Goal: Task Accomplishment & Management: Complete application form

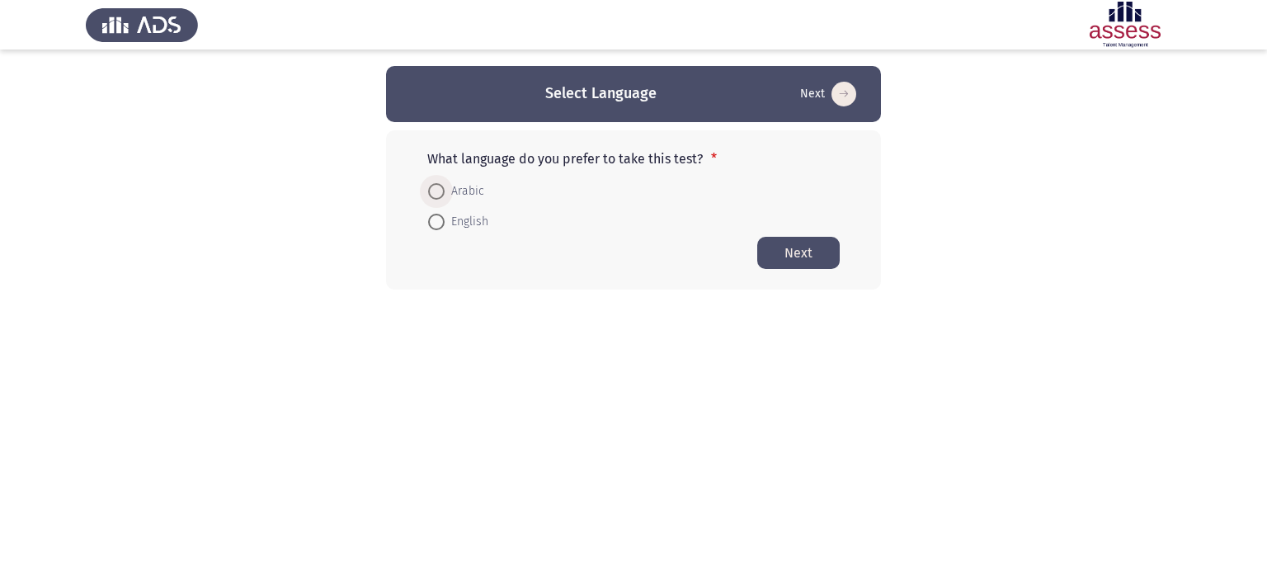
click at [439, 183] on span at bounding box center [436, 191] width 17 height 17
click at [439, 183] on input "Arabic" at bounding box center [436, 191] width 17 height 17
radio input "true"
click at [816, 252] on button "Next" at bounding box center [798, 252] width 83 height 32
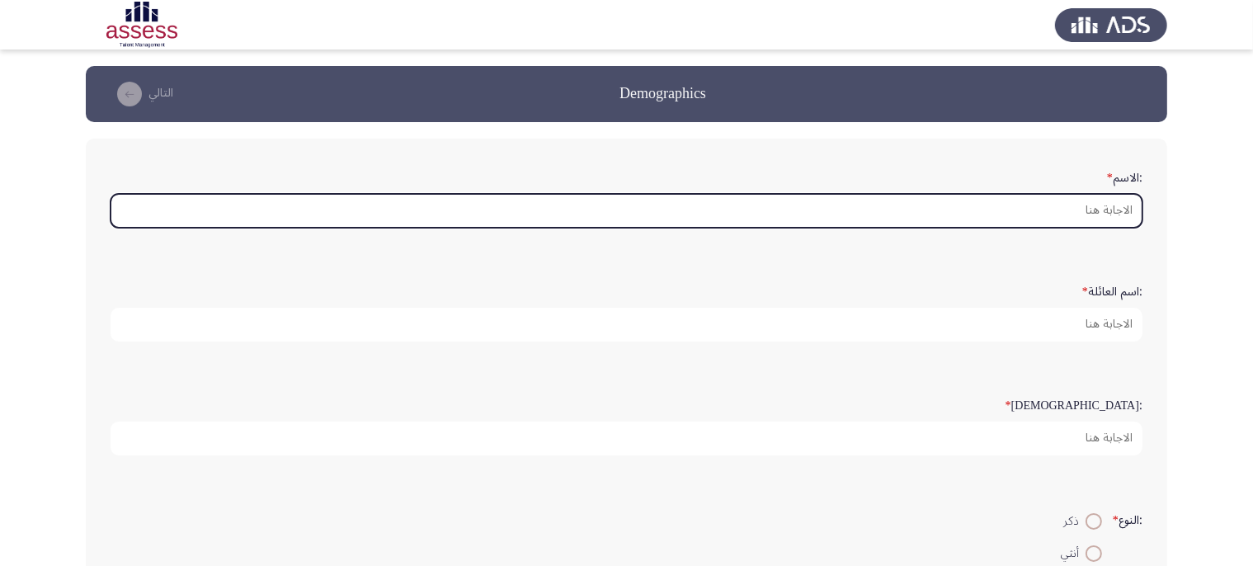
click at [837, 215] on input ":الاسم *" at bounding box center [627, 211] width 1032 height 34
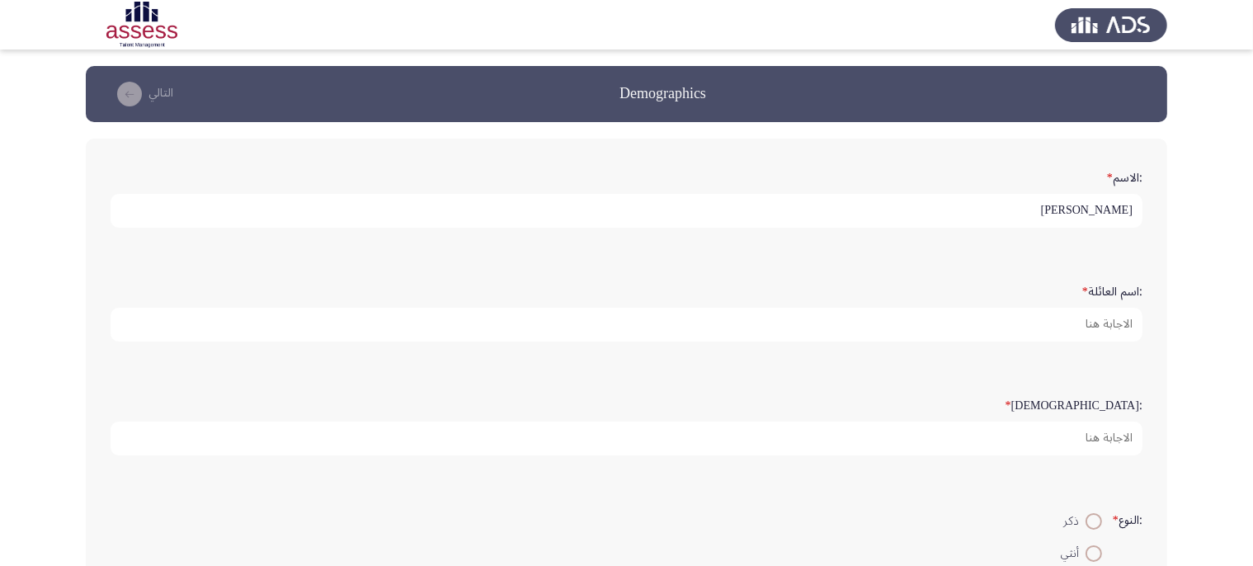
type input "[PERSON_NAME]"
type input "31"
click at [1086, 513] on input "ذكر" at bounding box center [1094, 521] width 17 height 17
radio input "true"
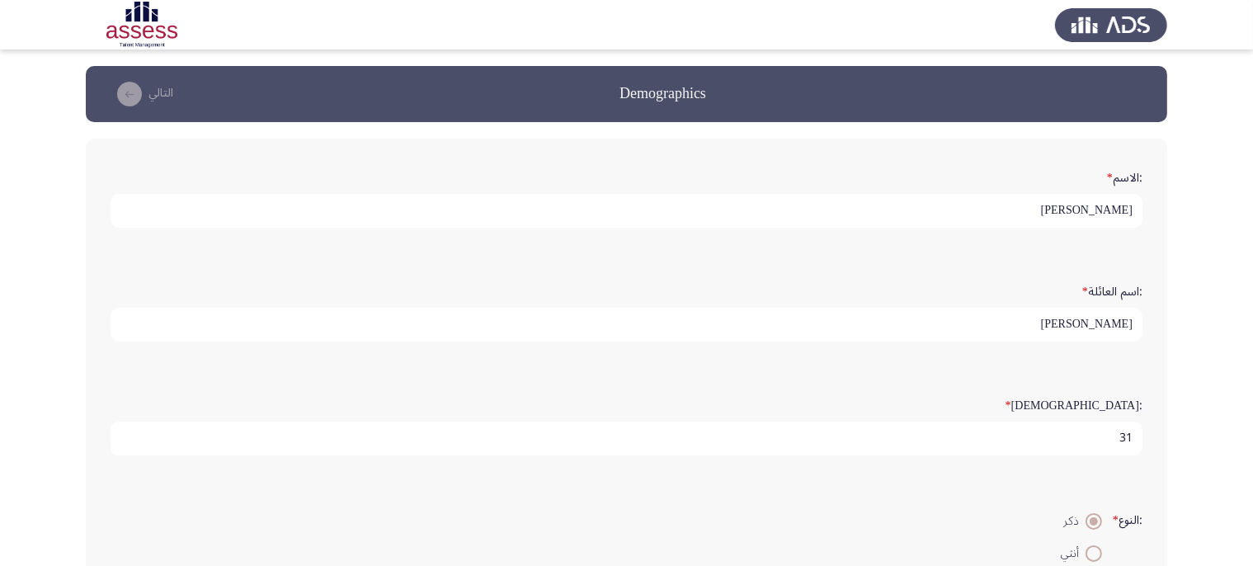
scroll to position [377, 0]
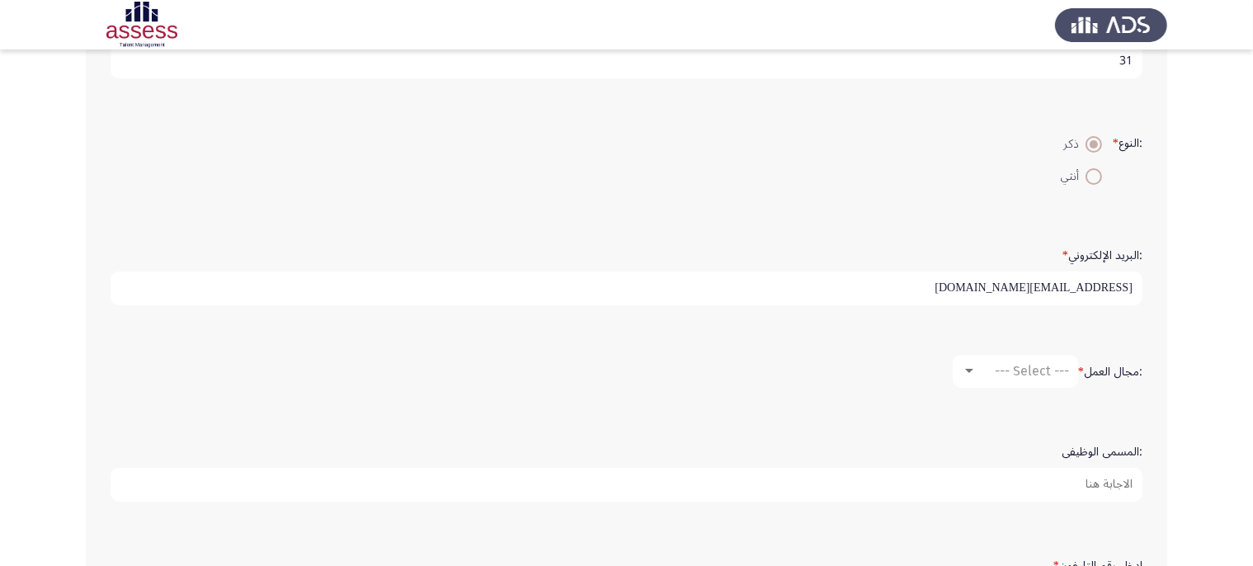
type input "[EMAIL_ADDRESS][DOMAIN_NAME]"
click at [982, 373] on div "--- Select ---" at bounding box center [1023, 371] width 92 height 16
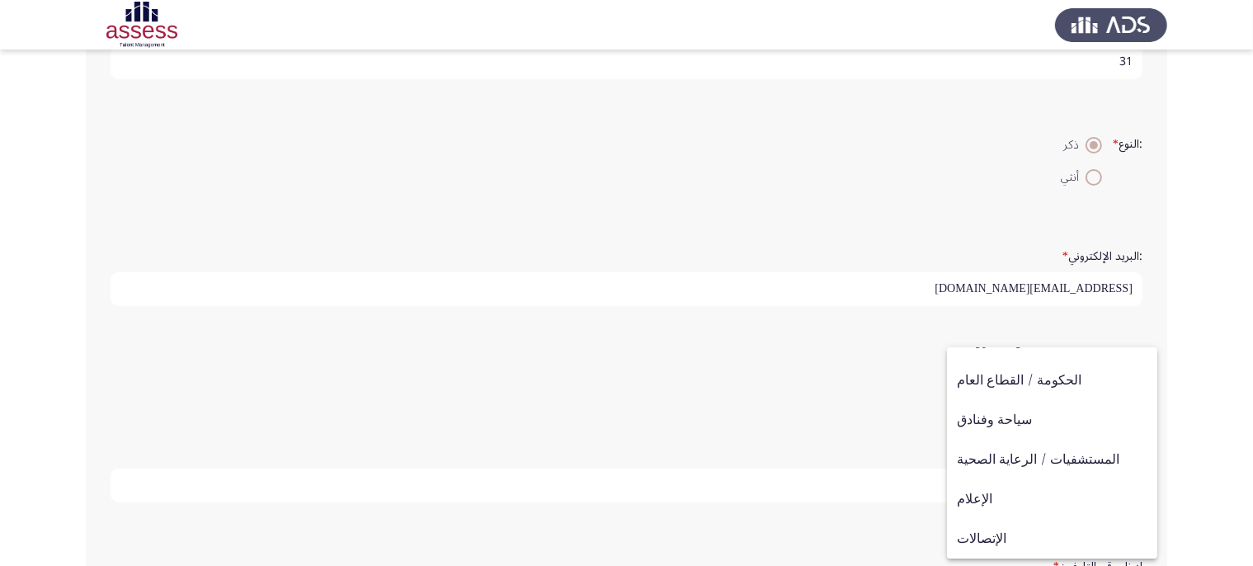
scroll to position [347, 0]
click at [1016, 449] on span "المستشفيات / الرعاية الصحية" at bounding box center [1052, 456] width 189 height 40
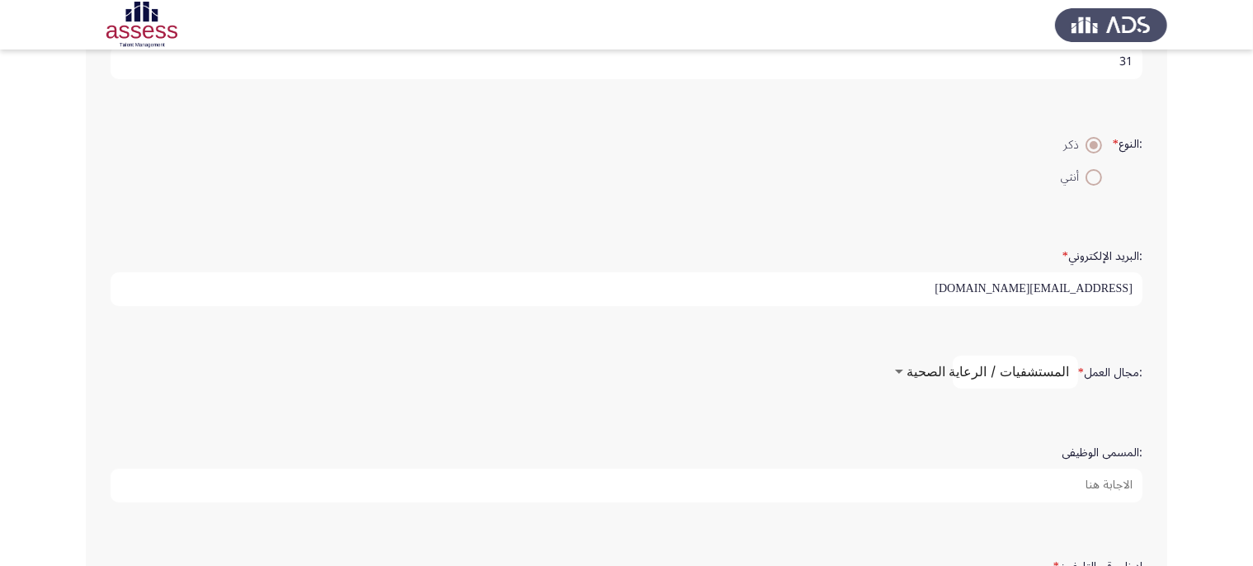
click at [1026, 479] on input ":المسمى الوظيفى" at bounding box center [627, 486] width 1032 height 34
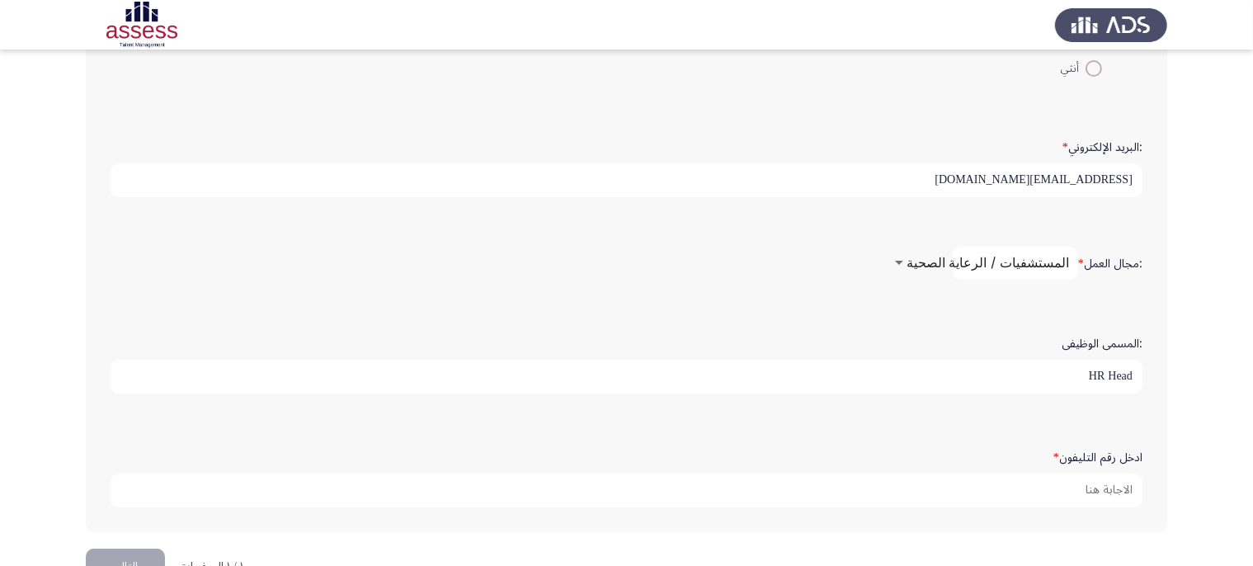
scroll to position [527, 0]
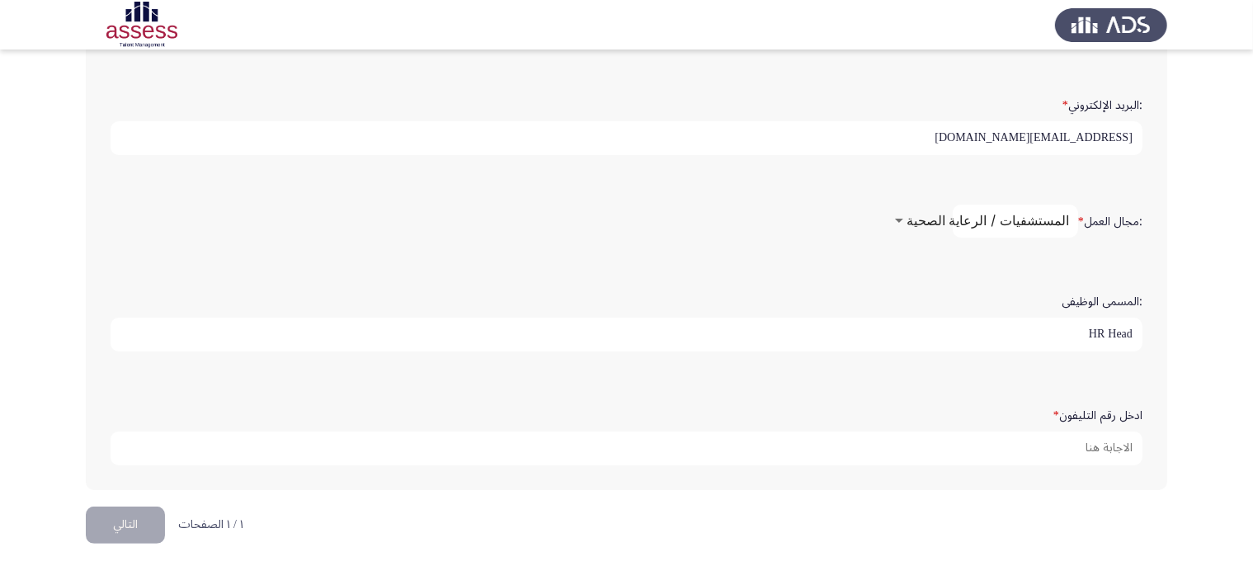
type input "HR Head"
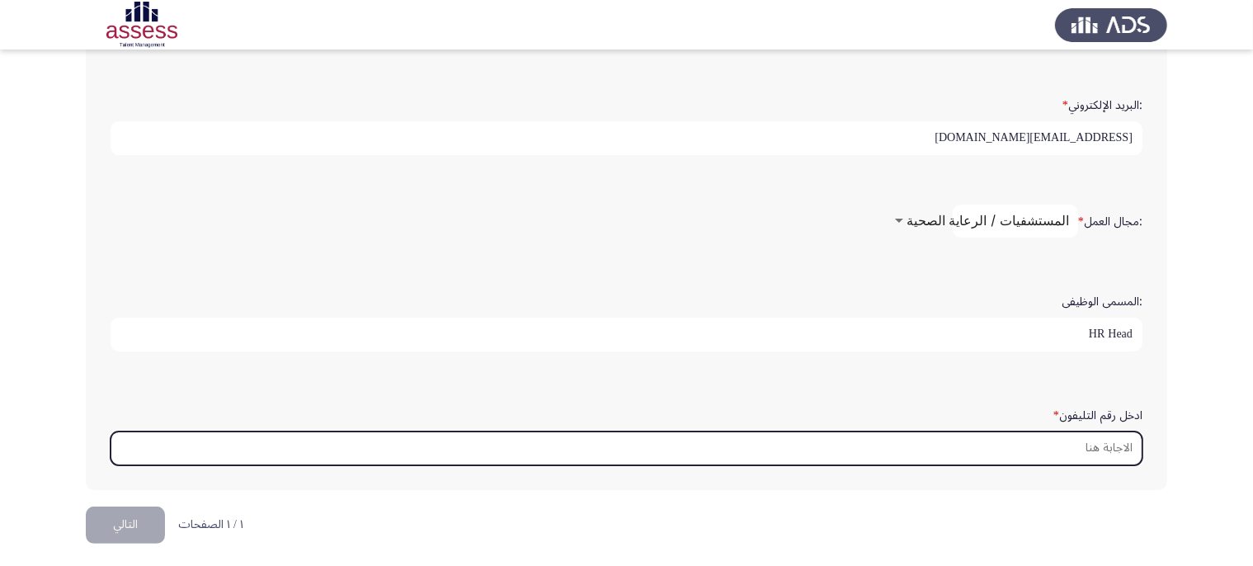
click at [883, 444] on input "ادخل رقم التليفون *" at bounding box center [627, 449] width 1032 height 34
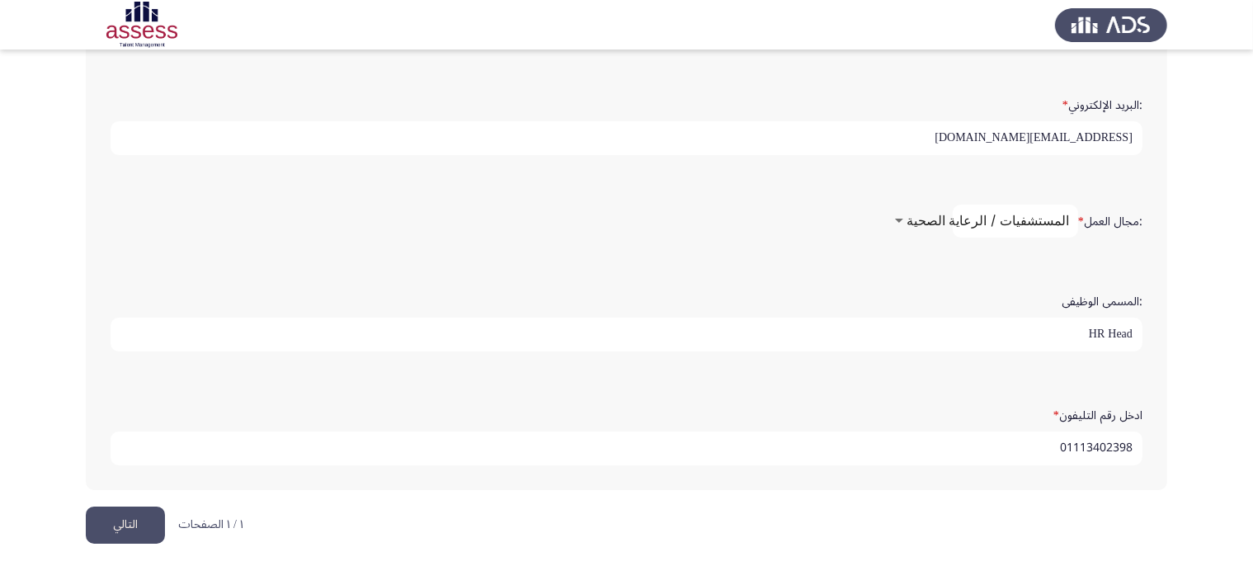
type input "01113402398"
click at [135, 516] on button "التالي" at bounding box center [125, 525] width 79 height 37
